Goal: Check status: Check status

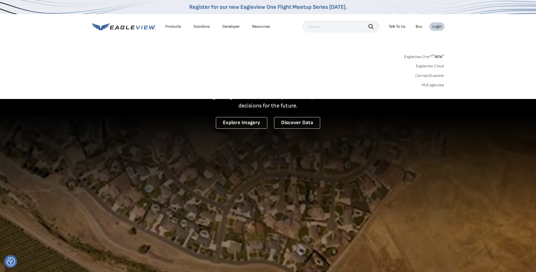
click at [436, 86] on link "MyEagleview" at bounding box center [433, 84] width 23 height 5
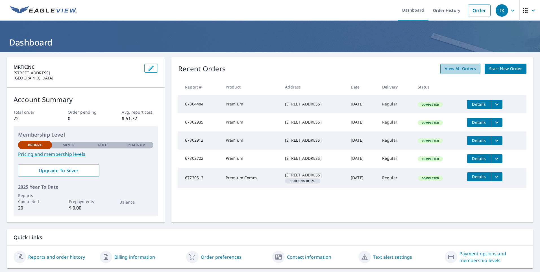
click at [460, 69] on span "View All Orders" at bounding box center [460, 68] width 31 height 7
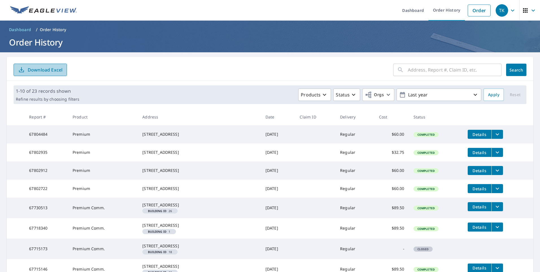
click at [20, 69] on icon "button" at bounding box center [21, 69] width 7 height 7
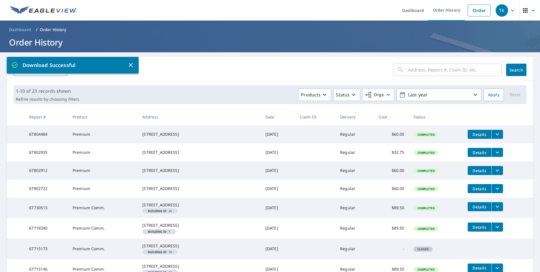
click at [362, 42] on h1 "Order History" at bounding box center [270, 42] width 527 height 12
click at [532, 11] on icon "button" at bounding box center [533, 10] width 3 height 2
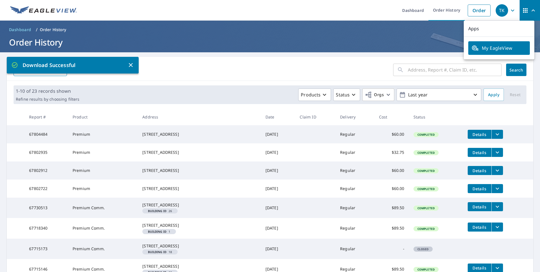
click at [530, 11] on icon "button" at bounding box center [533, 10] width 7 height 7
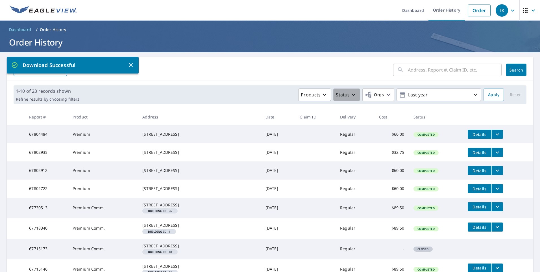
click at [350, 94] on icon "button" at bounding box center [353, 94] width 7 height 7
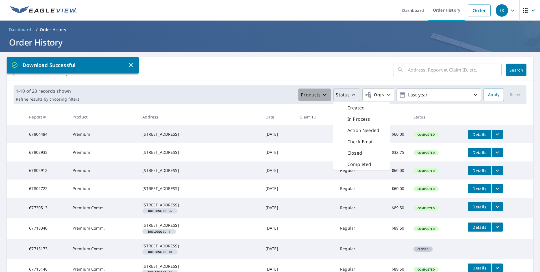
click at [322, 94] on icon "button" at bounding box center [324, 94] width 7 height 7
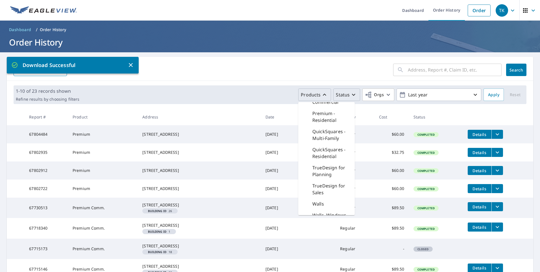
scroll to position [191, 0]
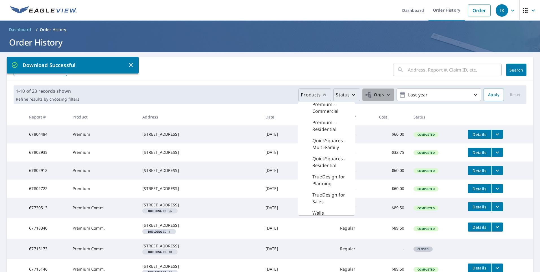
click at [385, 94] on icon "button" at bounding box center [388, 94] width 7 height 7
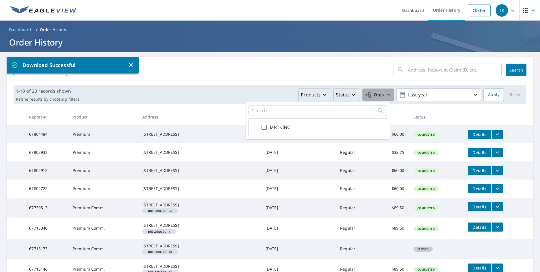
click at [387, 94] on icon "button" at bounding box center [388, 95] width 3 height 2
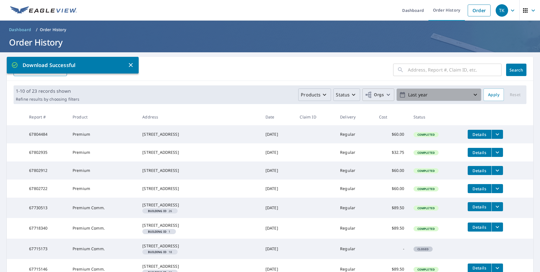
click at [473, 95] on icon "button" at bounding box center [475, 94] width 7 height 7
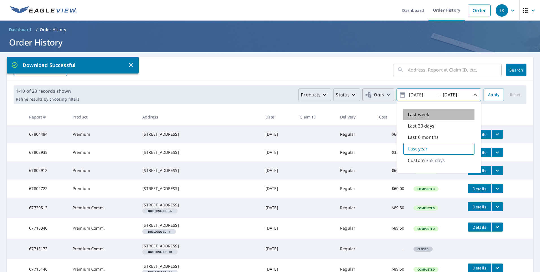
click at [417, 114] on p "Last week" at bounding box center [418, 114] width 21 height 7
type input "2025/10/03"
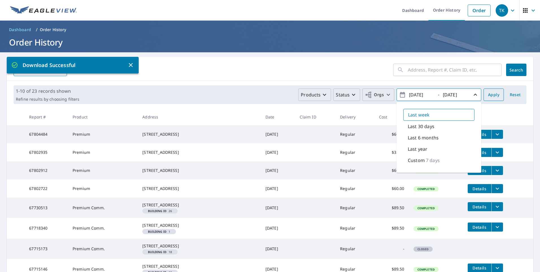
click at [491, 93] on span "Apply" at bounding box center [493, 94] width 11 height 7
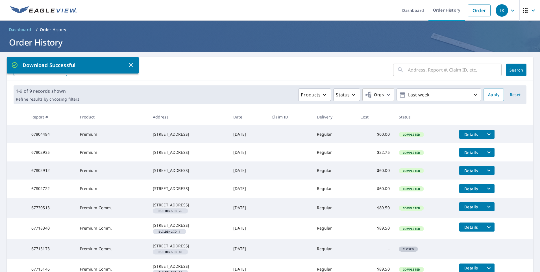
click at [131, 63] on icon "button" at bounding box center [130, 65] width 7 height 7
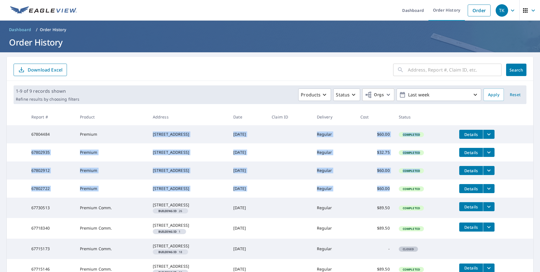
drag, startPoint x: 139, startPoint y: 131, endPoint x: 402, endPoint y: 199, distance: 271.4
click at [402, 199] on tbody "67804484 Premium 3790 Falcon Ridge Cir Weston, FL 33331 Oct 09, 2025 Regular $6…" at bounding box center [270, 212] width 527 height 174
copy tbody "3790 Falcon Ridge Cir Weston, FL 33331 Oct 09, 2025 Regular $60.00 Completed De…"
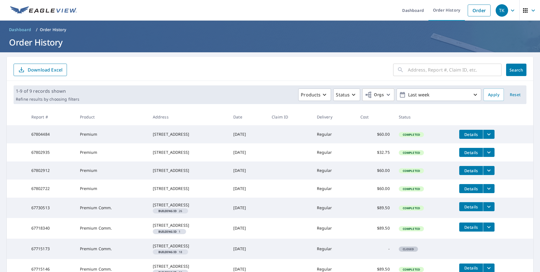
click at [298, 66] on form "​ Search Download Excel" at bounding box center [270, 70] width 513 height 12
click at [491, 134] on icon "filesDropdownBtn-67804484" at bounding box center [488, 134] width 3 height 2
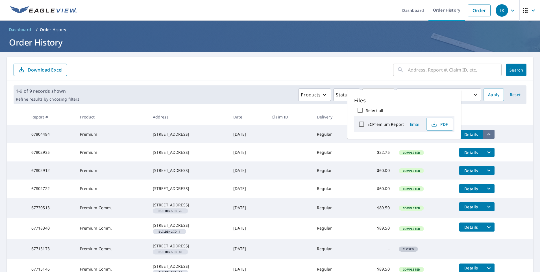
click at [491, 134] on icon "filesDropdownBtn-67804484" at bounding box center [488, 134] width 3 height 2
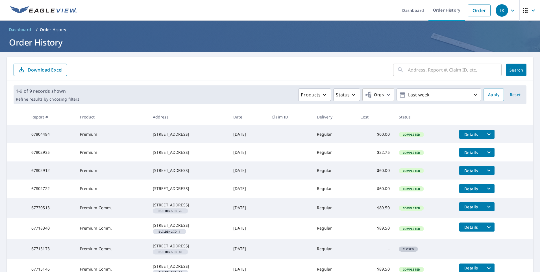
click at [530, 10] on icon "button" at bounding box center [533, 10] width 7 height 7
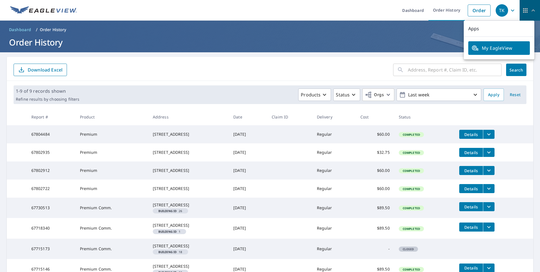
click at [532, 10] on icon "button" at bounding box center [533, 10] width 3 height 2
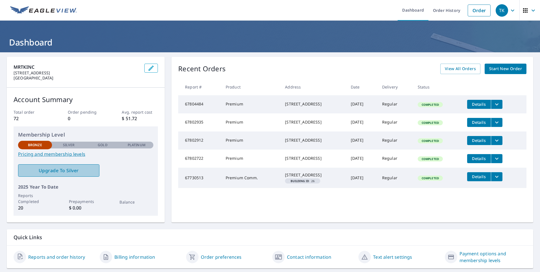
click at [64, 171] on span "Upgrade To Silver" at bounding box center [59, 170] width 72 height 6
click at [57, 255] on link "Reports and order history" at bounding box center [56, 256] width 57 height 7
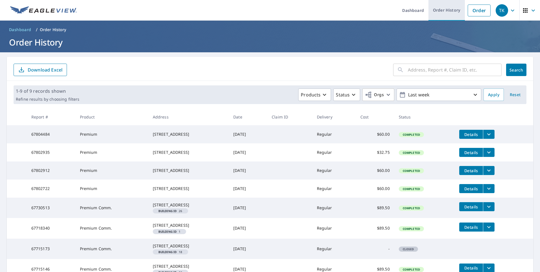
click at [438, 8] on link "Order History" at bounding box center [447, 10] width 36 height 21
click at [412, 9] on link "Dashboard" at bounding box center [413, 10] width 31 height 21
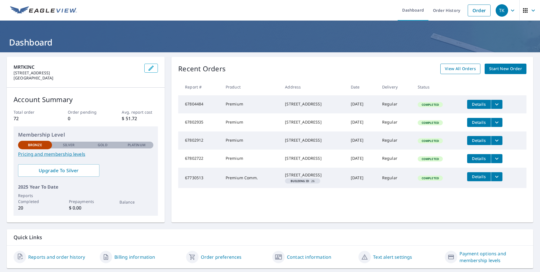
click at [458, 68] on span "View All Orders" at bounding box center [460, 68] width 31 height 7
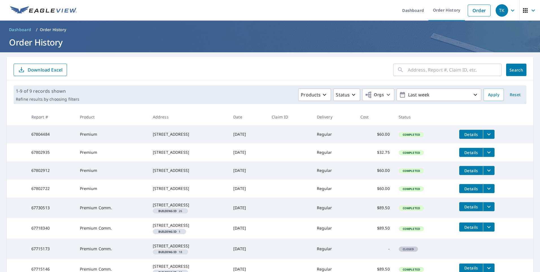
drag, startPoint x: 397, startPoint y: 112, endPoint x: 359, endPoint y: 71, distance: 55.4
click at [359, 71] on form "​ Search Download Excel" at bounding box center [270, 70] width 513 height 12
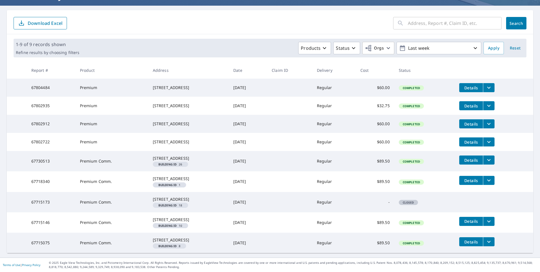
scroll to position [84, 0]
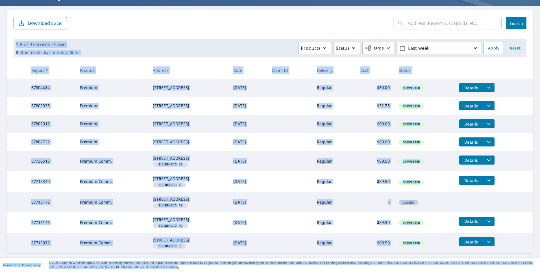
drag, startPoint x: 107, startPoint y: 256, endPoint x: 157, endPoint y: 267, distance: 50.7
click at [157, 267] on div "Dashboard Order History Order TK Dashboard / Order History Order History ​ Sear…" at bounding box center [270, 136] width 540 height 272
drag, startPoint x: 157, startPoint y: 267, endPoint x: 208, endPoint y: 249, distance: 54.2
click at [208, 249] on td "6036 SW 19th Ct North Lauderdale, FL 33068 Building ID 8" at bounding box center [188, 243] width 81 height 20
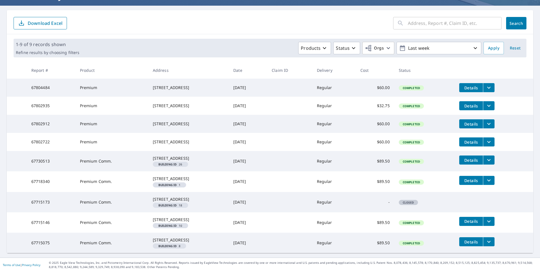
drag, startPoint x: 201, startPoint y: 253, endPoint x: 223, endPoint y: 255, distance: 21.8
click at [223, 255] on main "​ Search Download Excel 1-9 of 9 records shown Refine results by choosing filte…" at bounding box center [270, 132] width 540 height 252
